Goal: Navigation & Orientation: Understand site structure

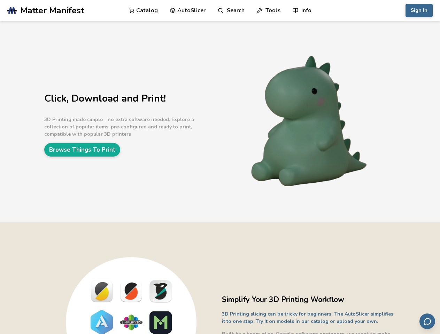
click at [231, 10] on link "Search" at bounding box center [231, 10] width 26 height 21
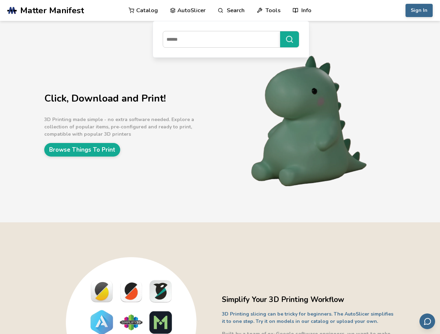
click at [268, 10] on link "Tools" at bounding box center [269, 10] width 24 height 21
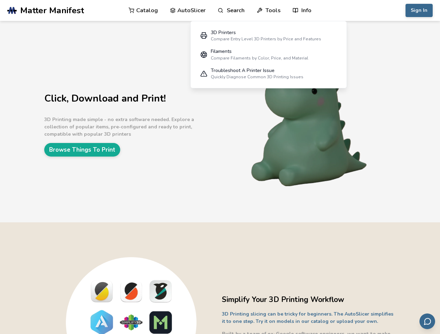
click at [302, 10] on link "Info" at bounding box center [301, 10] width 19 height 21
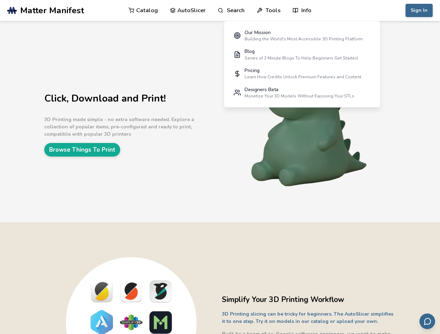
click at [419, 10] on button "Sign In" at bounding box center [418, 10] width 27 height 13
click at [427, 321] on icon "Send feedback via email" at bounding box center [427, 322] width 8 height 8
